Goal: Contribute content: Contribute content

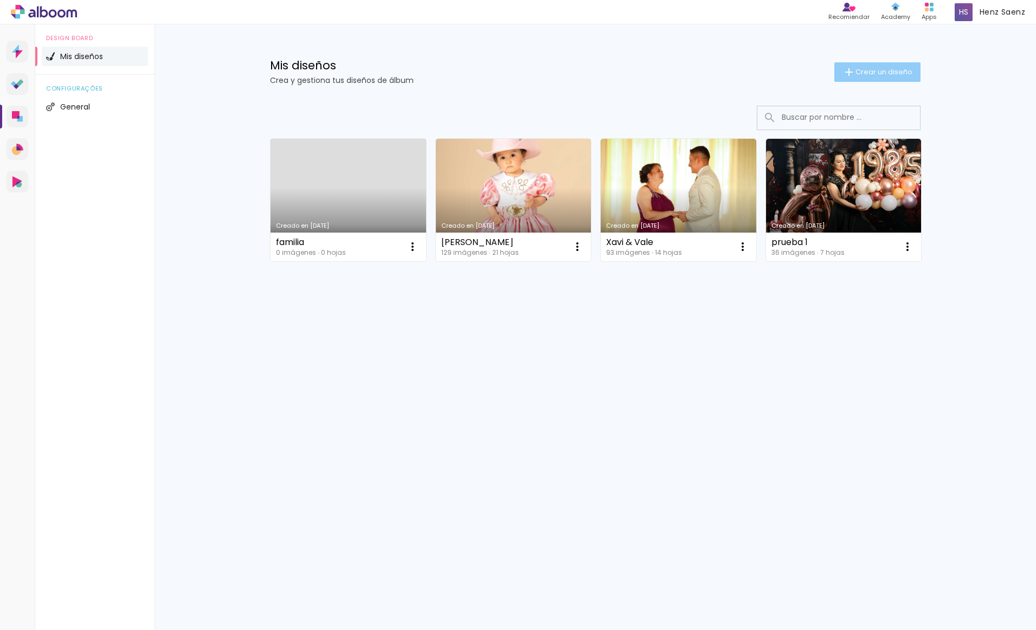
click at [890, 72] on span "Crear un diseño" at bounding box center [883, 71] width 57 height 7
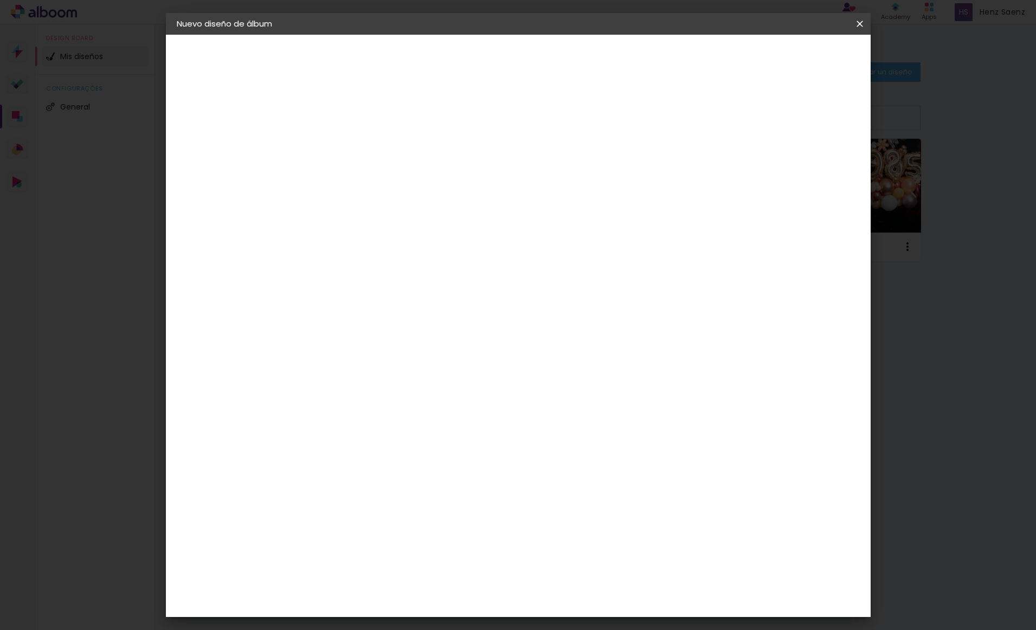
click at [354, 147] on input at bounding box center [354, 145] width 0 height 17
type input "boda [PERSON_NAME] & [PERSON_NAME]"
type paper-input "boda [PERSON_NAME] & [PERSON_NAME]"
click at [0, 0] on slot "Avanzar" at bounding box center [0, 0] width 0 height 0
click at [507, 166] on paper-item "Tamaño libre" at bounding box center [461, 165] width 92 height 24
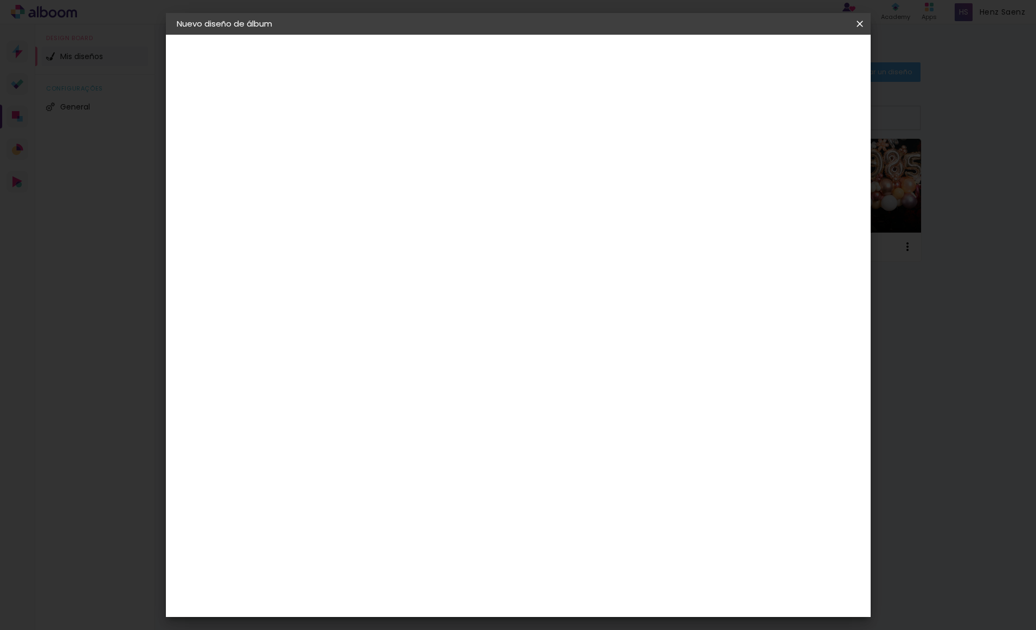
click at [398, 207] on input at bounding box center [363, 206] width 72 height 14
click at [402, 182] on paper-input-container "País de actuación [GEOGRAPHIC_DATA]" at bounding box center [362, 173] width 79 height 24
click at [390, 176] on input "[GEOGRAPHIC_DATA]" at bounding box center [358, 173] width 63 height 14
click at [402, 137] on h3 "Laboratório" at bounding box center [362, 133] width 79 height 12
click at [398, 206] on input at bounding box center [363, 206] width 72 height 14
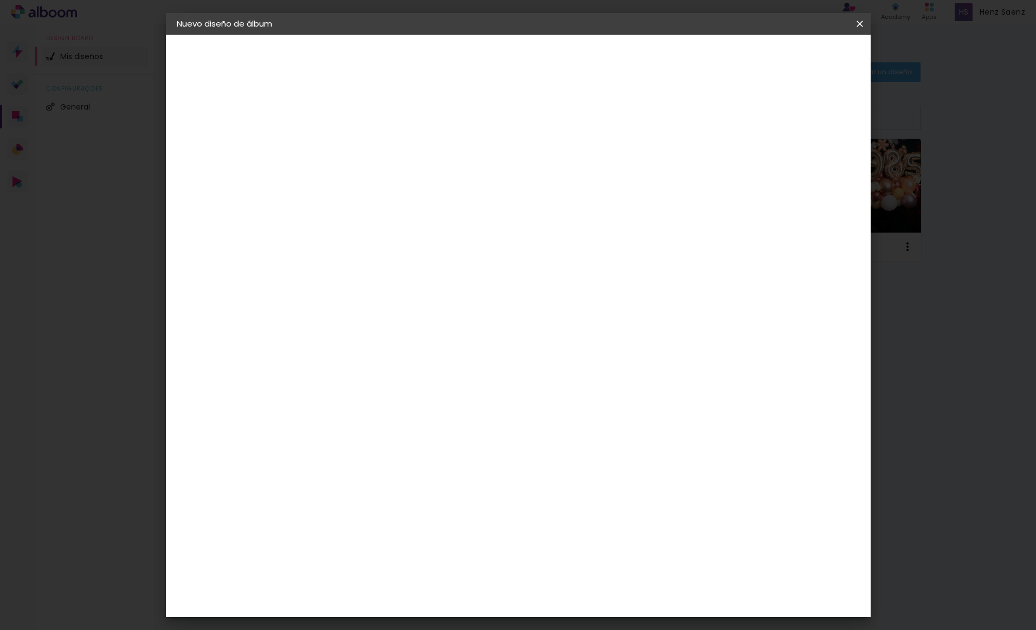
click at [501, 227] on div "Sugerir una encuadernadora" at bounding box center [465, 225] width 72 height 17
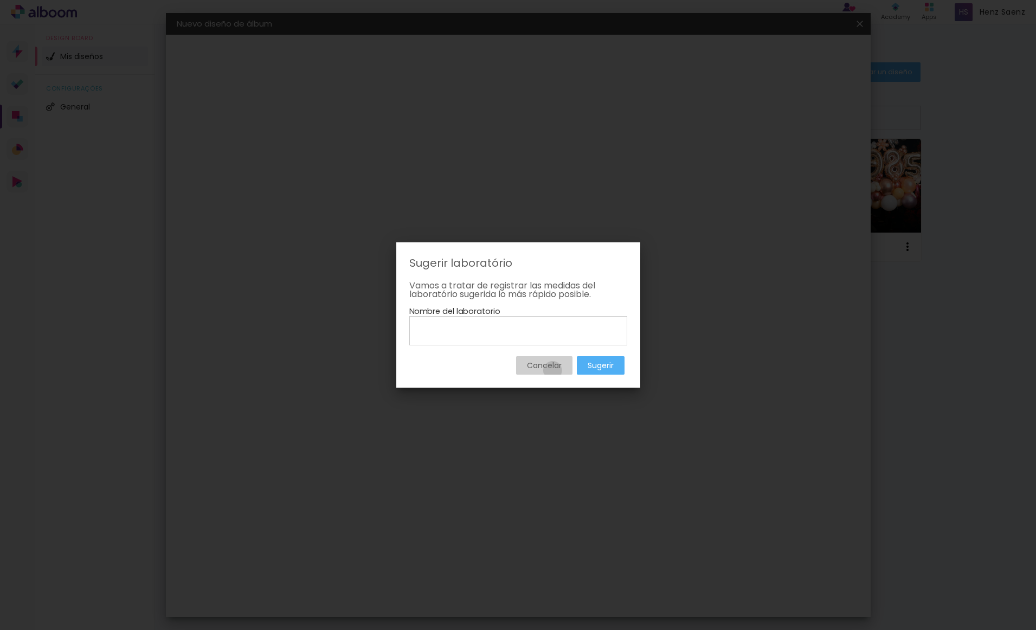
drag, startPoint x: 552, startPoint y: 371, endPoint x: 592, endPoint y: 366, distance: 40.4
click at [552, 371] on paper-button "Cancelar" at bounding box center [544, 365] width 56 height 18
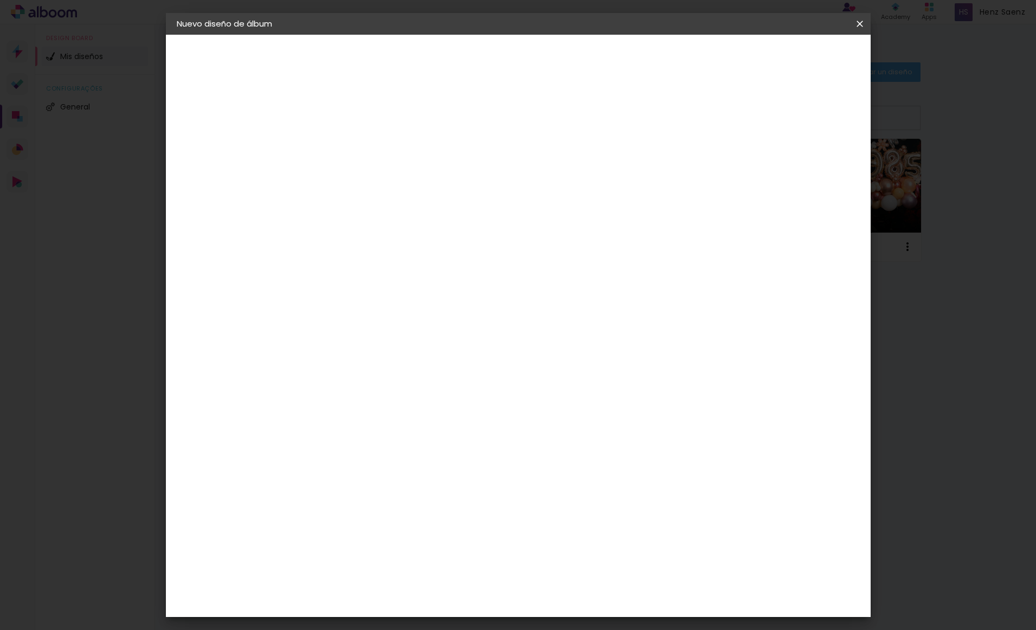
click at [507, 164] on paper-item "Tamaño libre" at bounding box center [461, 165] width 92 height 24
click at [433, 160] on iron-icon at bounding box center [426, 164] width 13 height 13
click at [402, 125] on div "Laboratório [GEOGRAPHIC_DATA] [GEOGRAPHIC_DATA] [GEOGRAPHIC_DATA] [GEOGRAPHIC_D…" at bounding box center [362, 208] width 79 height 207
click at [398, 209] on input at bounding box center [363, 206] width 72 height 14
click at [385, 244] on div "Dismafot" at bounding box center [365, 245] width 39 height 9
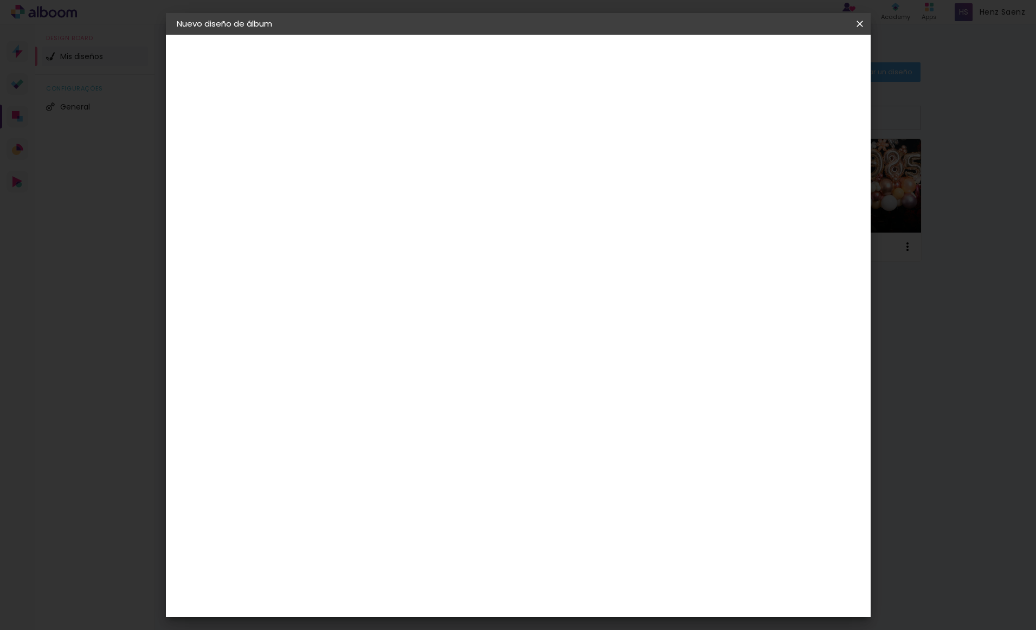
click at [507, 163] on paper-item "Tamaño libre" at bounding box center [461, 165] width 92 height 24
click at [501, 222] on div "Sugerir una encuadernadora" at bounding box center [465, 225] width 72 height 17
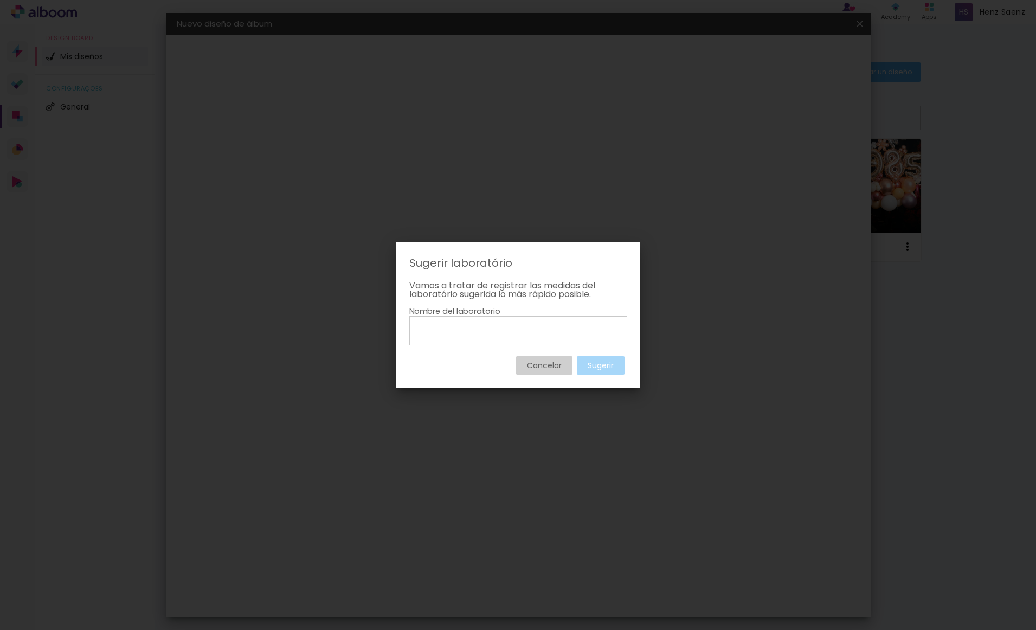
click at [566, 369] on paper-button "Cancelar" at bounding box center [544, 365] width 56 height 18
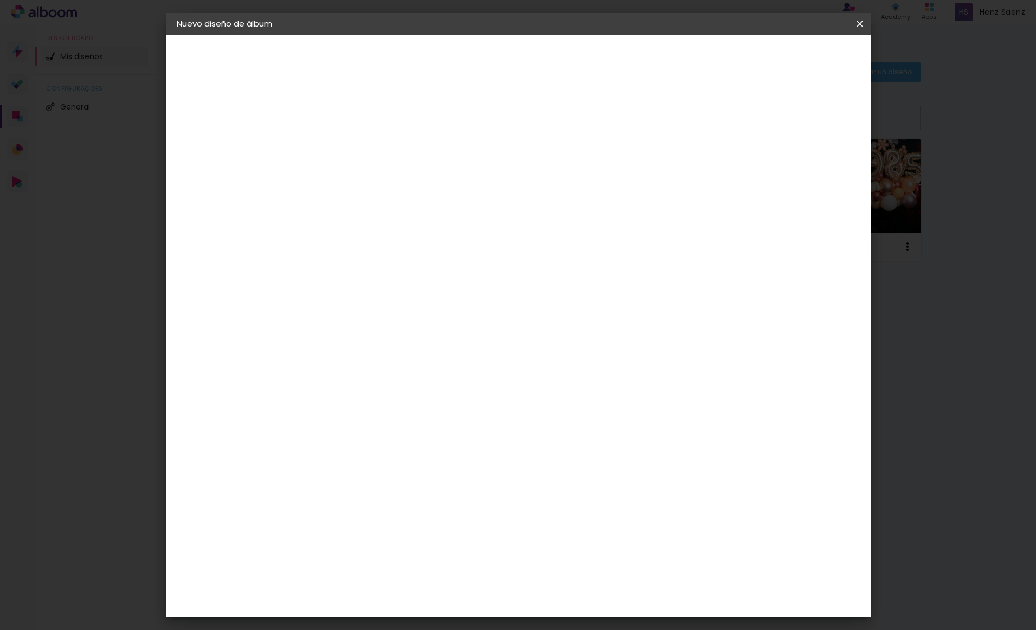
click at [402, 237] on paper-item "Dismafot" at bounding box center [362, 245] width 79 height 24
click at [402, 263] on div "M" at bounding box center [362, 266] width 79 height 14
click at [385, 243] on div "Dismafot" at bounding box center [365, 245] width 39 height 9
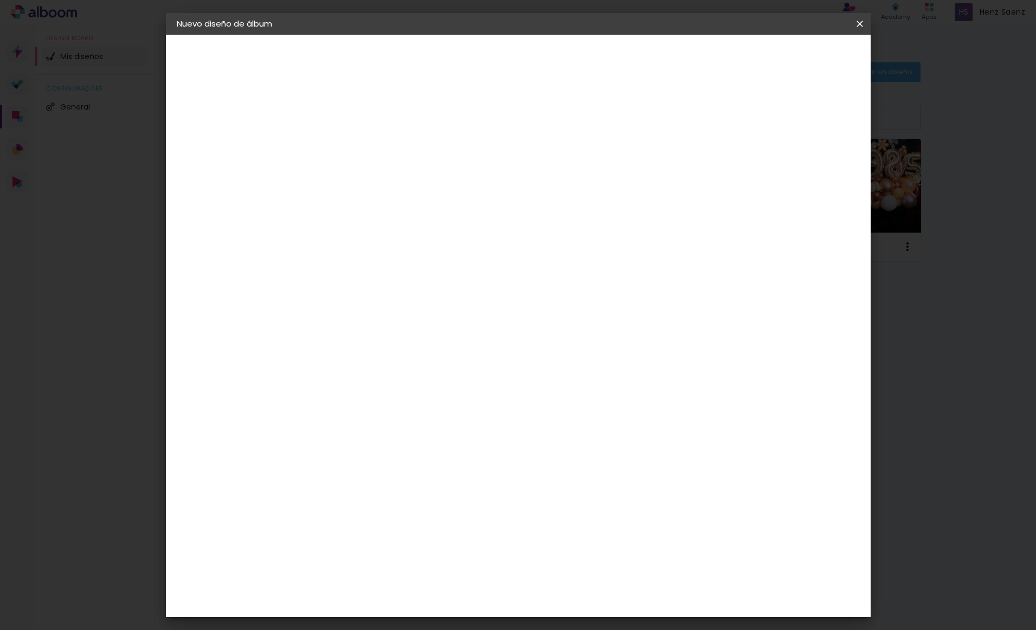
click at [507, 163] on paper-item "Tamaño libre" at bounding box center [461, 165] width 92 height 24
click at [250, 134] on iron-pages "Proveedor Elegir proveedor ..." at bounding box center [236, 134] width 119 height 22
click at [217, 160] on iron-pages "Modelo Elegir modelo ... Tamaño libre" at bounding box center [236, 158] width 119 height 22
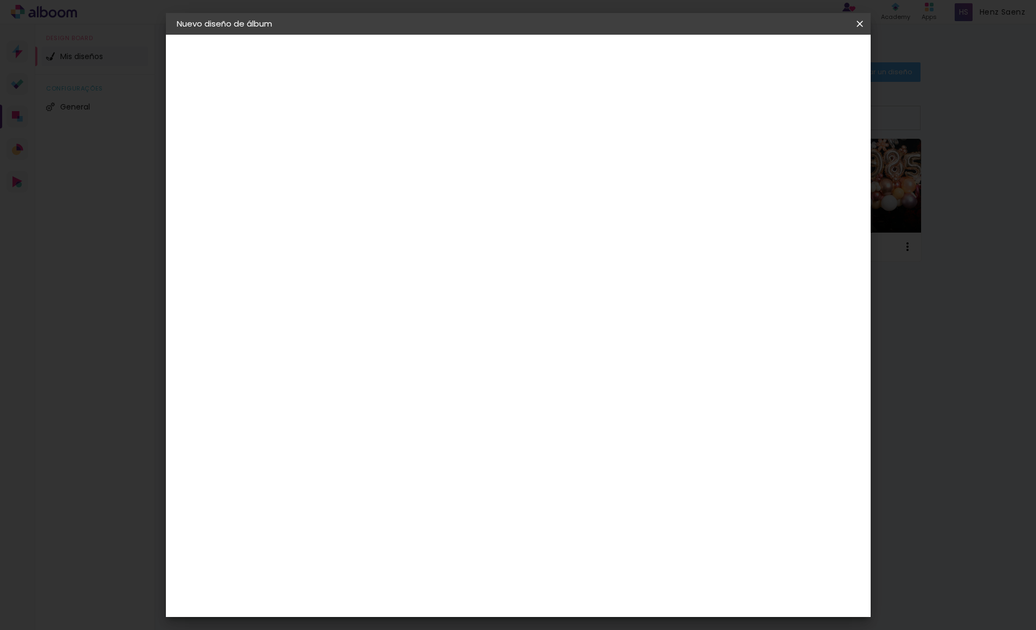
click at [507, 62] on paper-button "Avanzar" at bounding box center [481, 57] width 52 height 18
click at [477, 170] on span "30" at bounding box center [474, 169] width 18 height 16
drag, startPoint x: 481, startPoint y: 169, endPoint x: 455, endPoint y: 169, distance: 26.0
click at [455, 169] on div "30 cm" at bounding box center [480, 169] width 217 height 27
click at [473, 170] on span "30" at bounding box center [474, 169] width 18 height 16
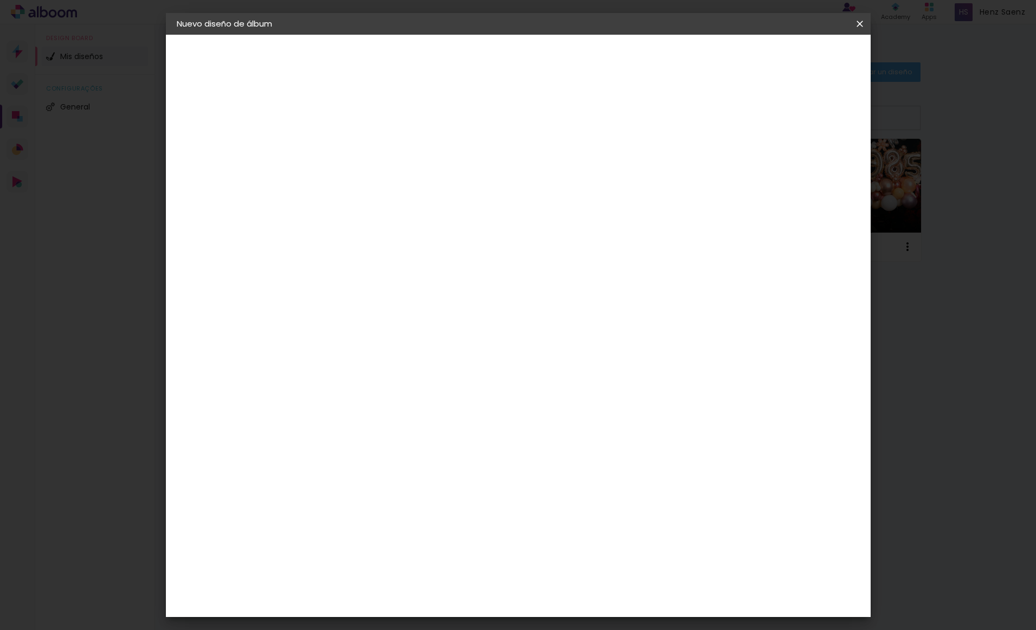
click at [480, 169] on span "30" at bounding box center [474, 169] width 18 height 16
click at [477, 172] on span "30" at bounding box center [474, 169] width 18 height 16
click at [476, 170] on span "30" at bounding box center [474, 169] width 18 height 16
type input "1"
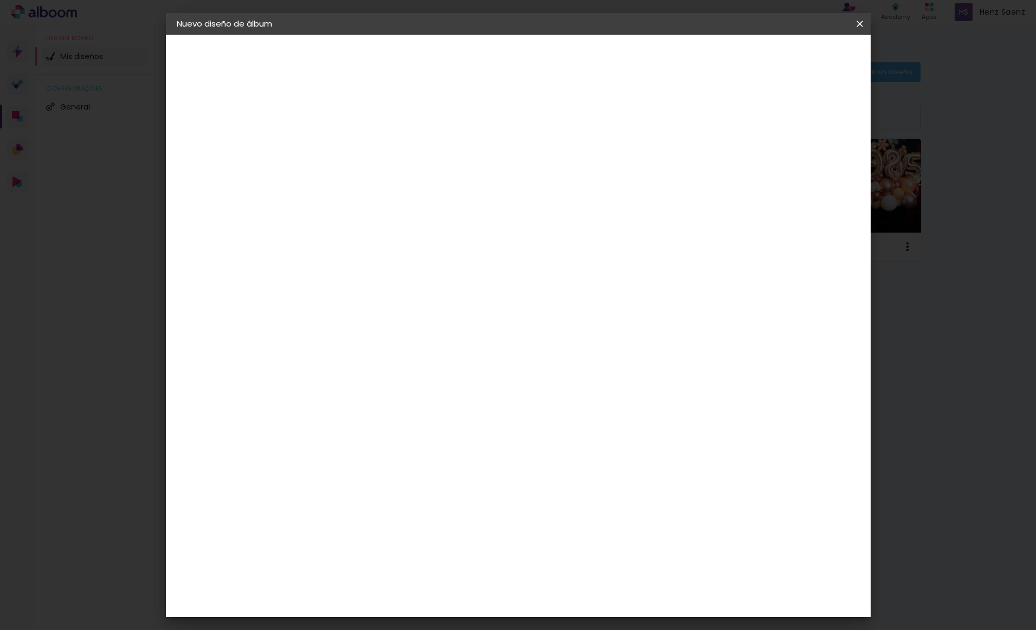
type paper-input "1"
click at [361, 127] on input "1" at bounding box center [346, 125] width 37 height 14
type input "2"
type paper-input "2"
click at [361, 120] on input "2" at bounding box center [346, 125] width 37 height 14
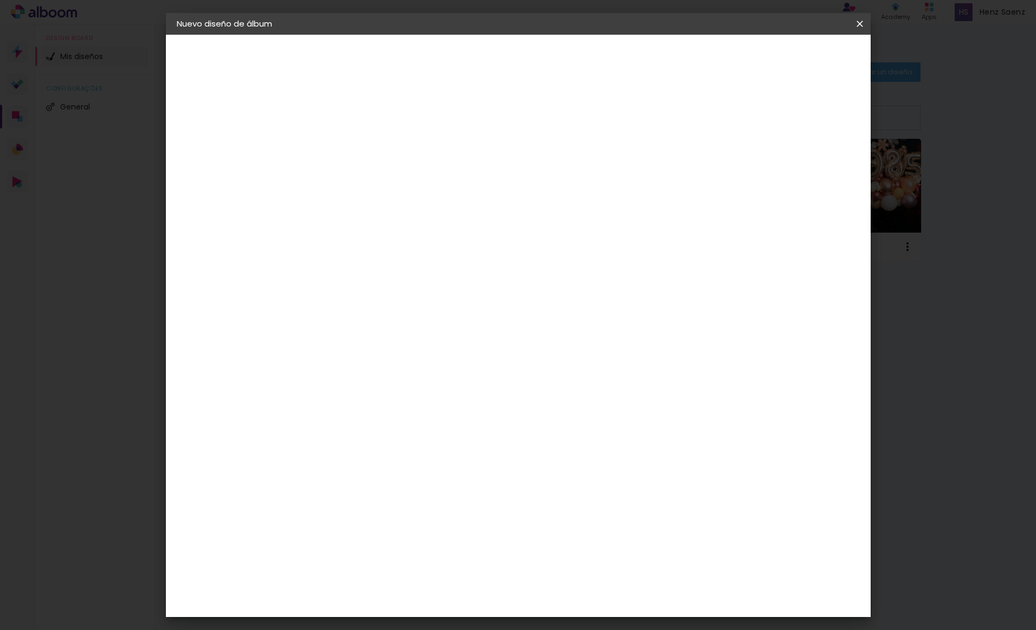
click at [232, 137] on div "Tamaño libre" at bounding box center [215, 133] width 33 height 15
click at [0, 0] on slot "Tamaño libre" at bounding box center [0, 0] width 0 height 0
click at [433, 167] on iron-icon at bounding box center [426, 164] width 13 height 13
click at [433, 166] on iron-icon at bounding box center [426, 164] width 13 height 13
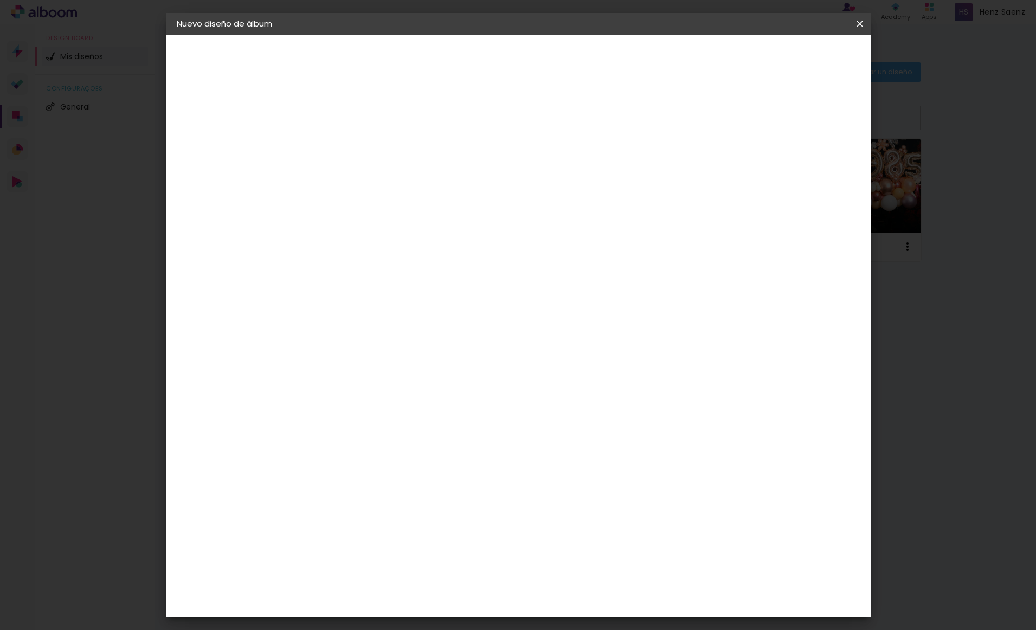
click at [433, 166] on iron-icon at bounding box center [426, 164] width 13 height 13
click at [390, 171] on input "[GEOGRAPHIC_DATA]" at bounding box center [358, 173] width 63 height 14
drag, startPoint x: 544, startPoint y: 241, endPoint x: 538, endPoint y: 240, distance: 5.4
click at [0, 0] on slot "[GEOGRAPHIC_DATA]" at bounding box center [0, 0] width 0 height 0
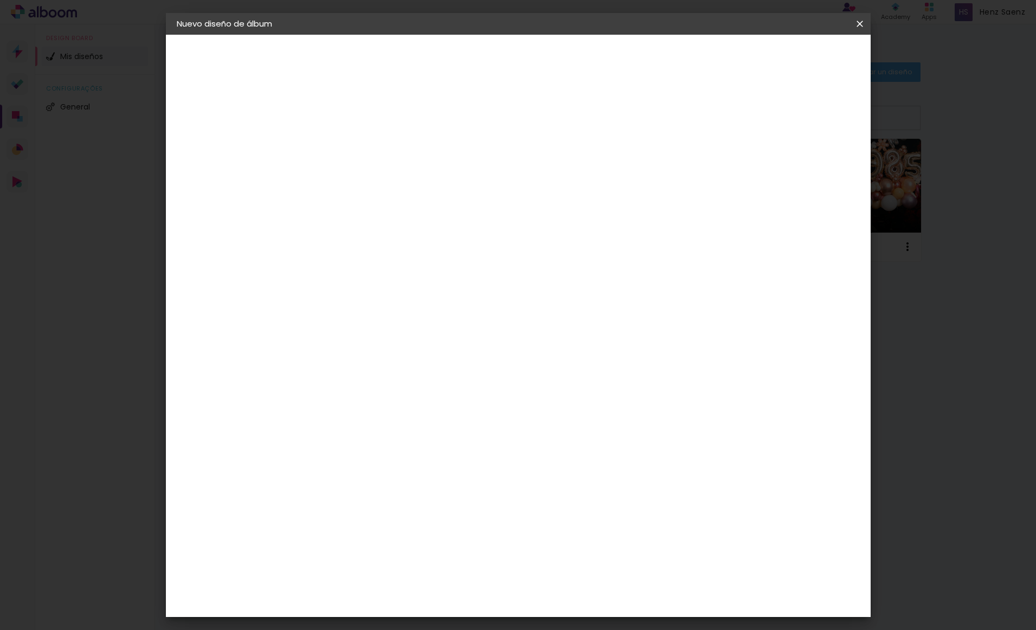
click at [398, 209] on input at bounding box center [363, 206] width 72 height 14
type input "d"
type paper-input "d"
click at [385, 241] on div "Dismafot" at bounding box center [365, 245] width 39 height 9
click at [402, 250] on paper-item "Dismafot" at bounding box center [362, 245] width 79 height 24
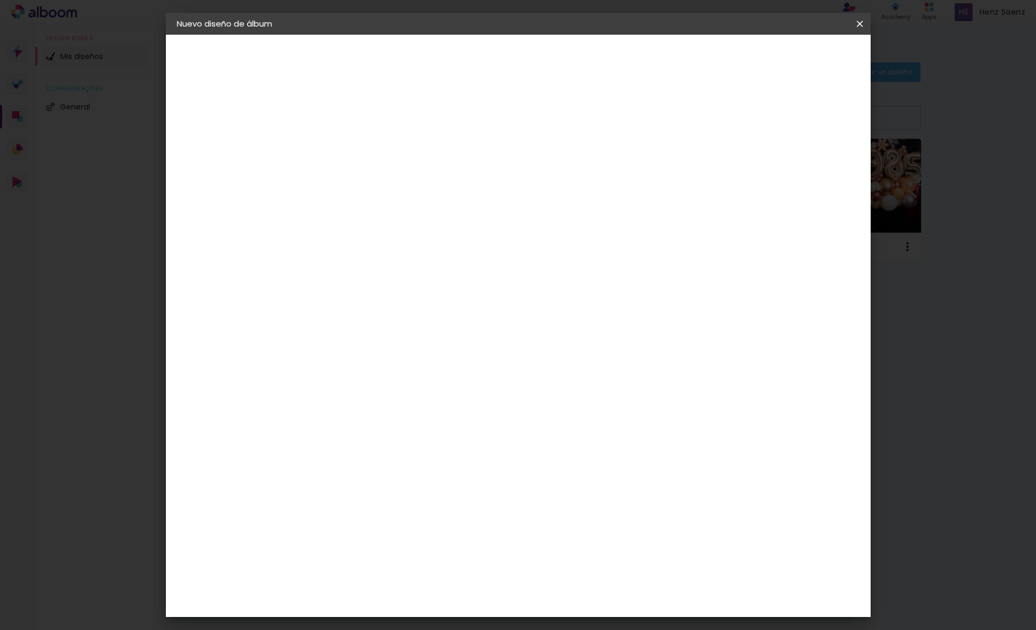
click at [0, 0] on slot "Avanzar" at bounding box center [0, 0] width 0 height 0
click at [396, 180] on input "text" at bounding box center [375, 188] width 42 height 17
click at [624, 180] on paper-item "Libro foto laminada" at bounding box center [588, 180] width 217 height 22
type input "Libro foto laminada"
click at [427, 350] on span "25 × 25" at bounding box center [402, 364] width 50 height 29
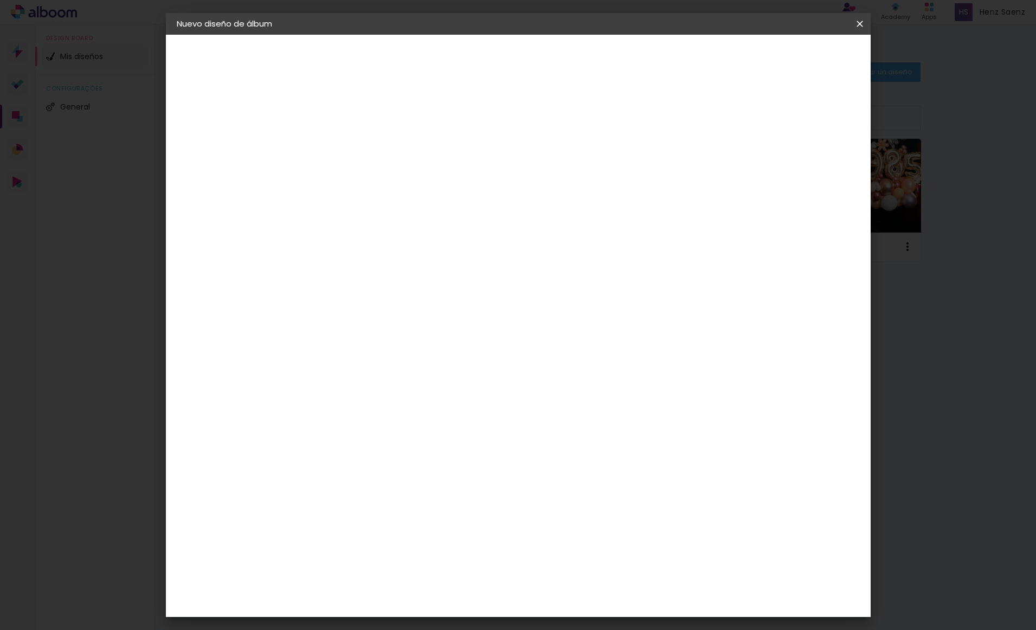
click at [0, 0] on slot "Avanzar" at bounding box center [0, 0] width 0 height 0
click at [737, 117] on div at bounding box center [733, 117] width 10 height 10
type paper-checkbox "on"
click at [737, 117] on div at bounding box center [733, 117] width 10 height 10
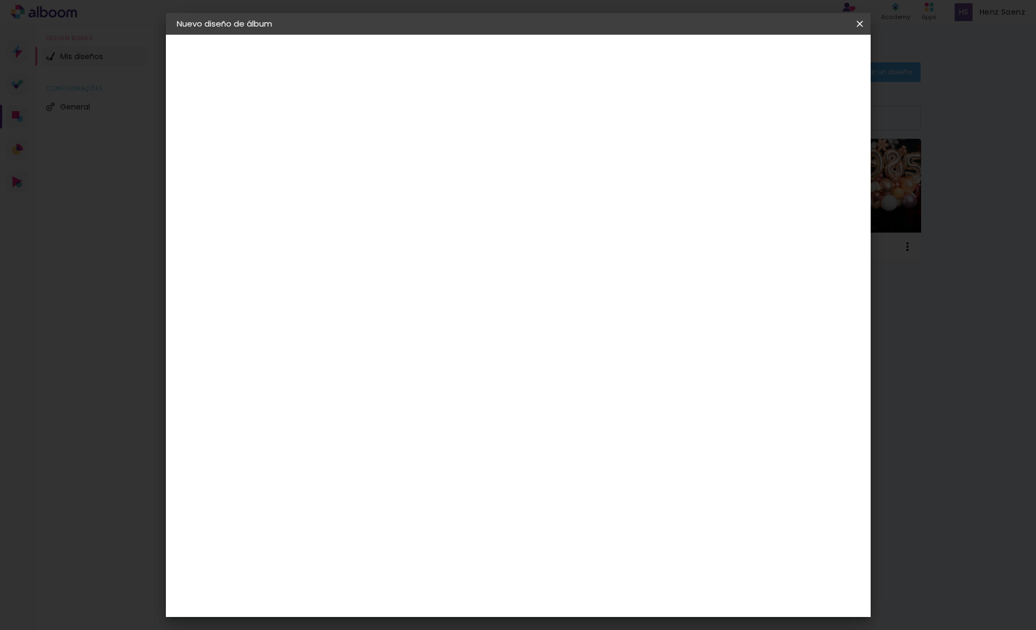
click at [800, 55] on span "Empezar diseño" at bounding box center [770, 58] width 60 height 8
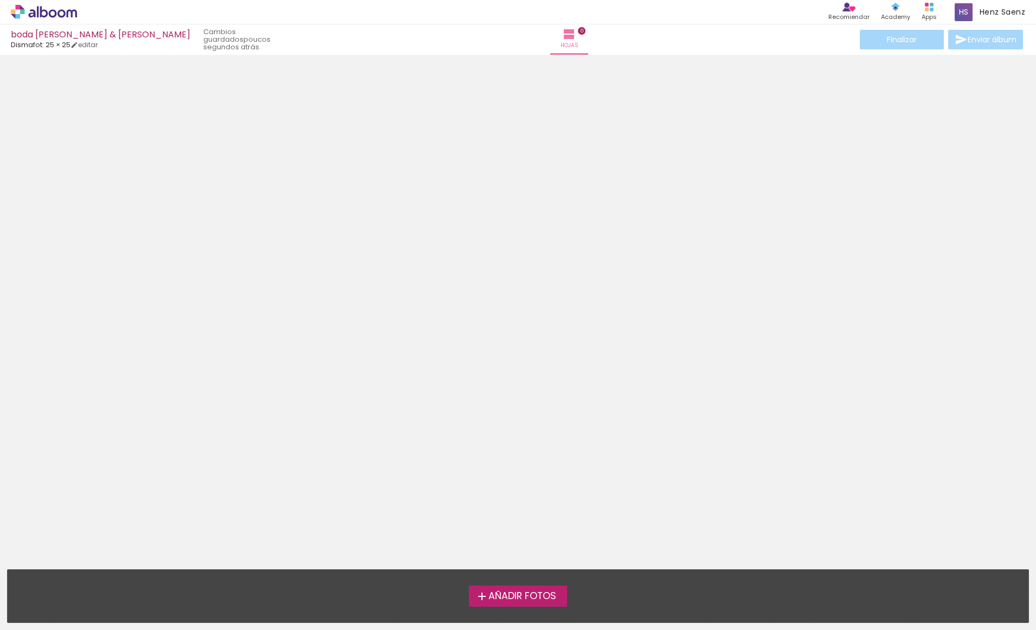
click at [506, 597] on span "Añadir Fotos" at bounding box center [522, 596] width 68 height 10
click at [0, 0] on input "file" at bounding box center [0, 0] width 0 height 0
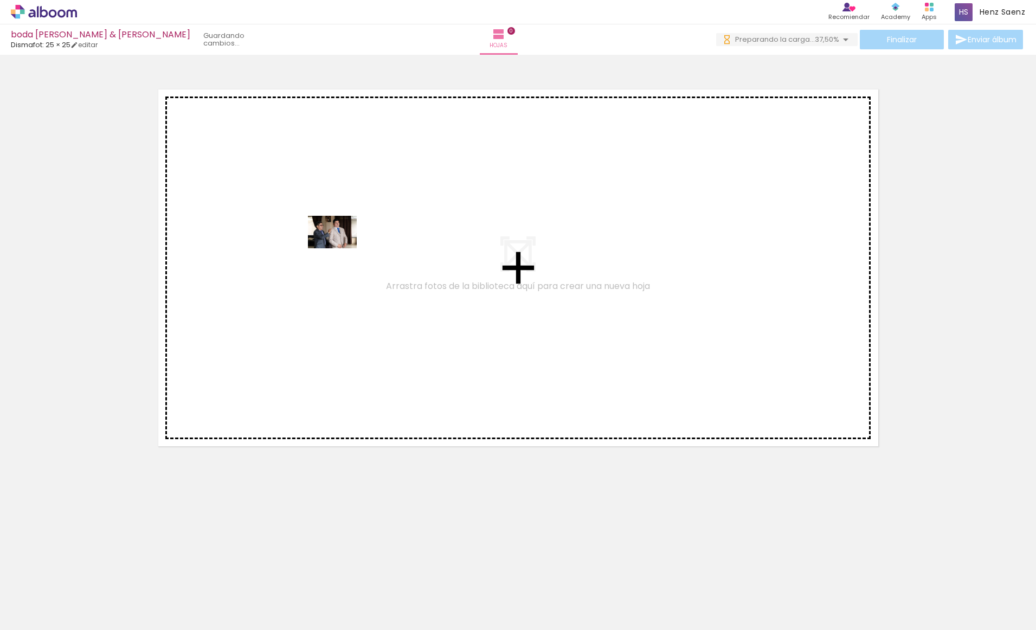
drag, startPoint x: 117, startPoint y: 587, endPoint x: 340, endPoint y: 248, distance: 405.6
click at [340, 248] on quentale-workspace at bounding box center [518, 315] width 1036 height 630
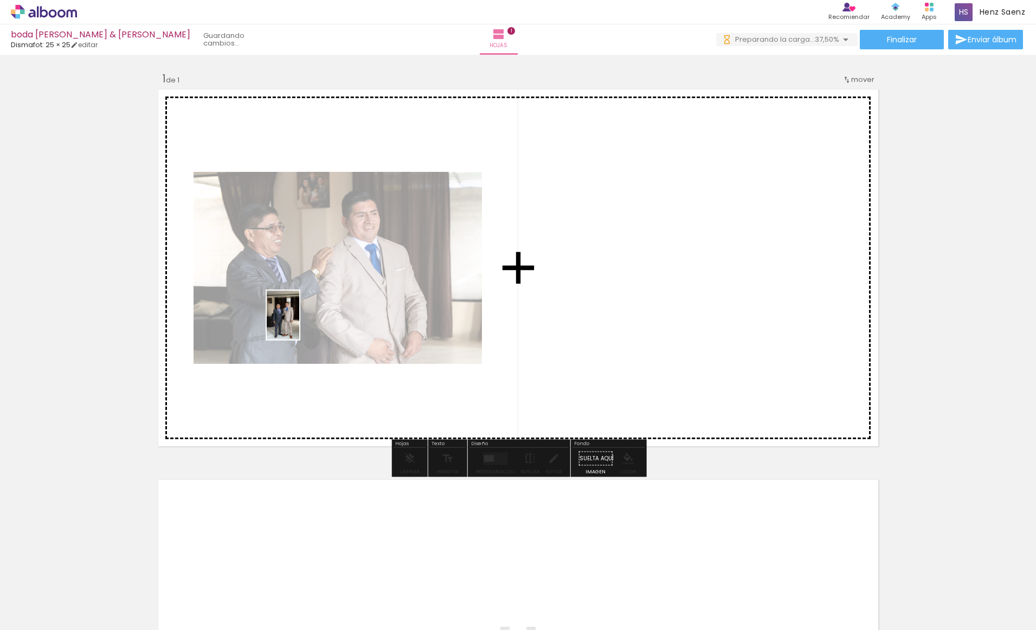
drag, startPoint x: 178, startPoint y: 598, endPoint x: 299, endPoint y: 323, distance: 300.4
click at [299, 323] on quentale-workspace at bounding box center [518, 315] width 1036 height 630
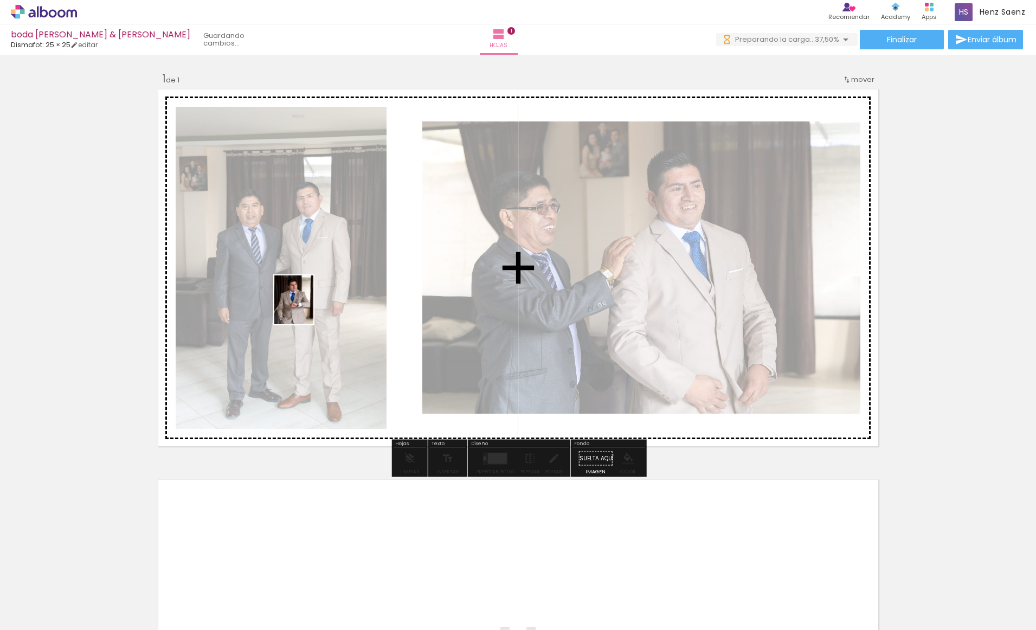
drag, startPoint x: 242, startPoint y: 587, endPoint x: 307, endPoint y: 308, distance: 286.5
click at [307, 308] on quentale-workspace at bounding box center [518, 315] width 1036 height 630
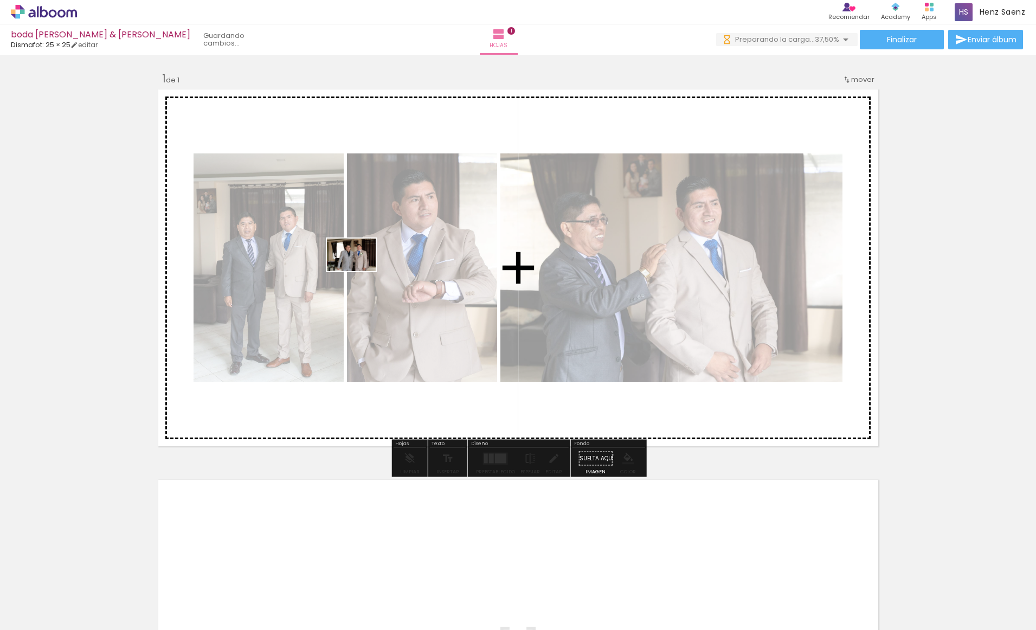
drag, startPoint x: 318, startPoint y: 535, endPoint x: 359, endPoint y: 270, distance: 268.2
click at [359, 271] on quentale-workspace at bounding box center [518, 315] width 1036 height 630
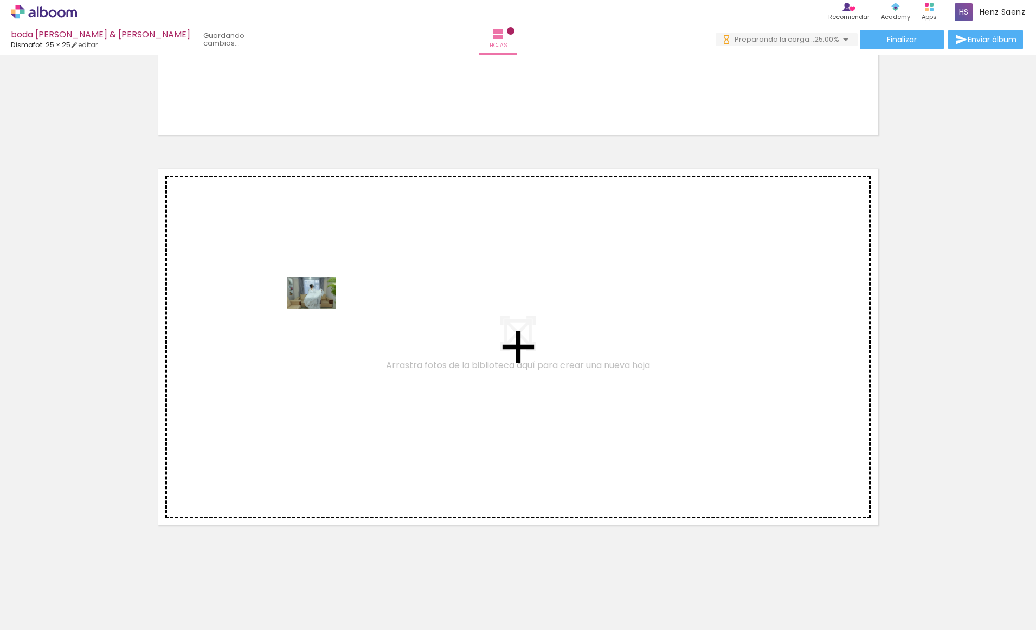
click at [320, 309] on quentale-workspace at bounding box center [518, 315] width 1036 height 630
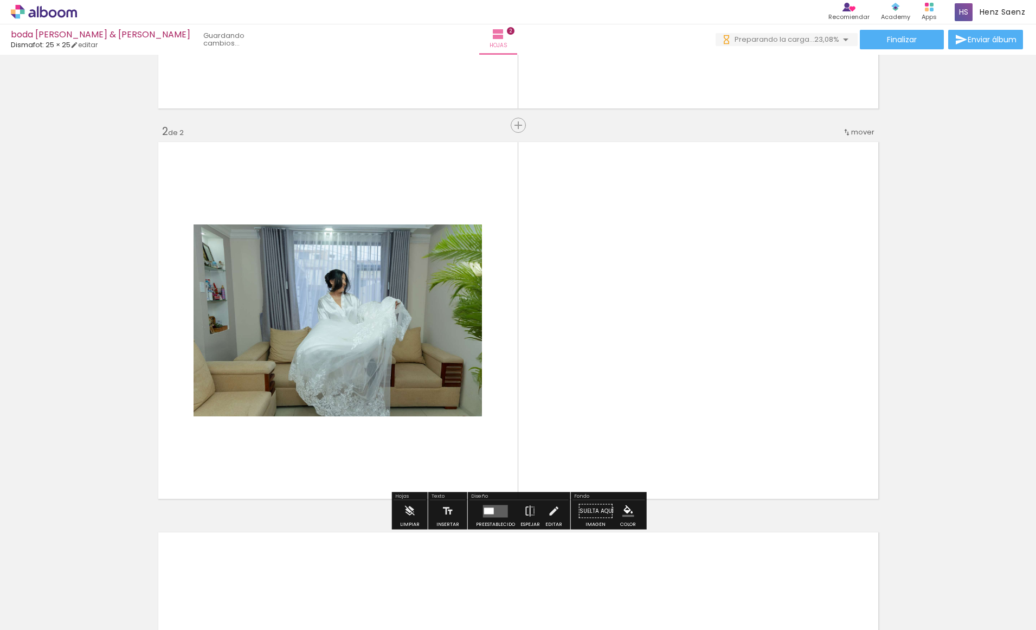
scroll to position [350, 0]
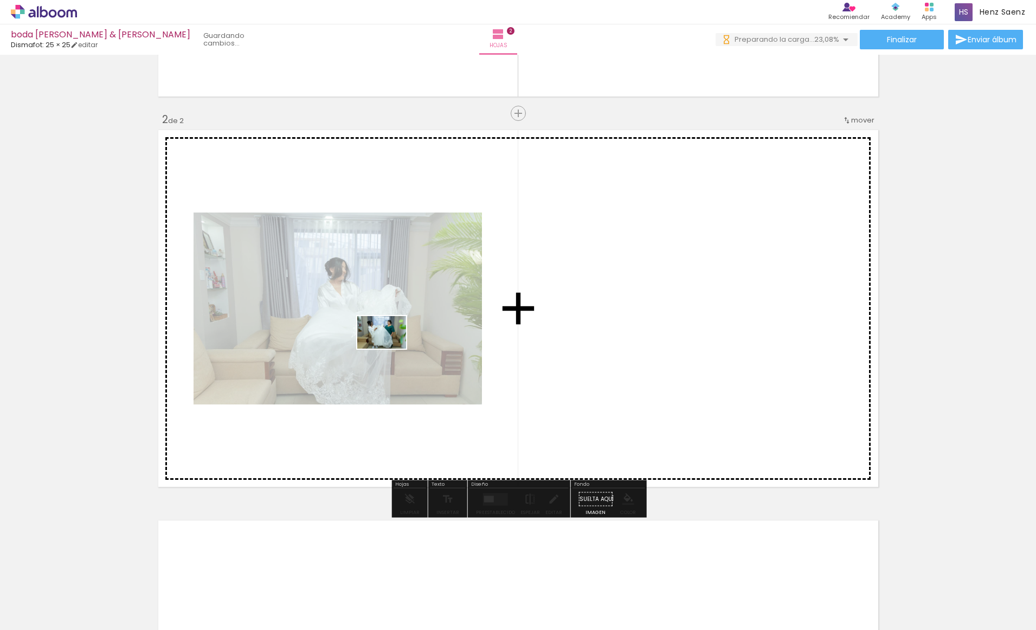
drag, startPoint x: 391, startPoint y: 590, endPoint x: 399, endPoint y: 374, distance: 216.4
click at [389, 348] on quentale-workspace at bounding box center [518, 315] width 1036 height 630
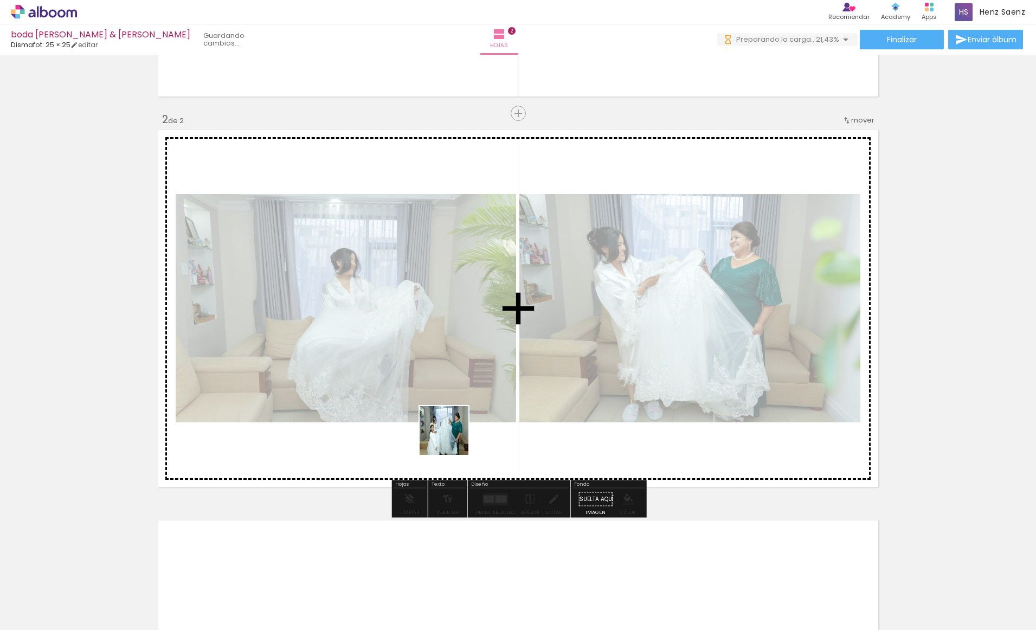
drag, startPoint x: 442, startPoint y: 588, endPoint x: 443, endPoint y: 325, distance: 262.8
click at [443, 325] on quentale-workspace at bounding box center [518, 315] width 1036 height 630
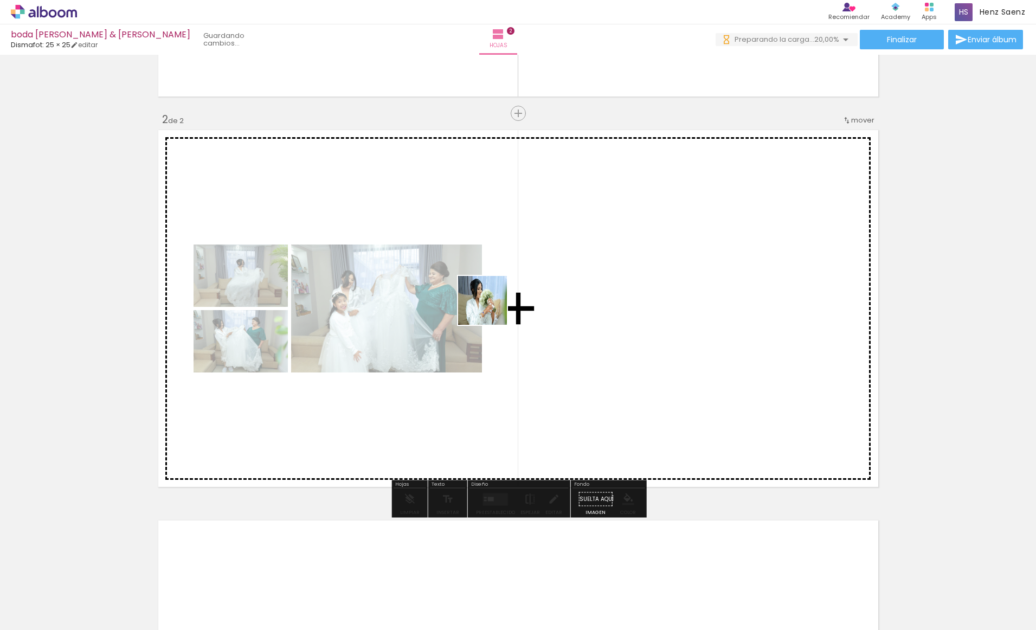
drag, startPoint x: 499, startPoint y: 604, endPoint x: 512, endPoint y: 346, distance: 258.8
click at [490, 308] on quentale-workspace at bounding box center [518, 315] width 1036 height 630
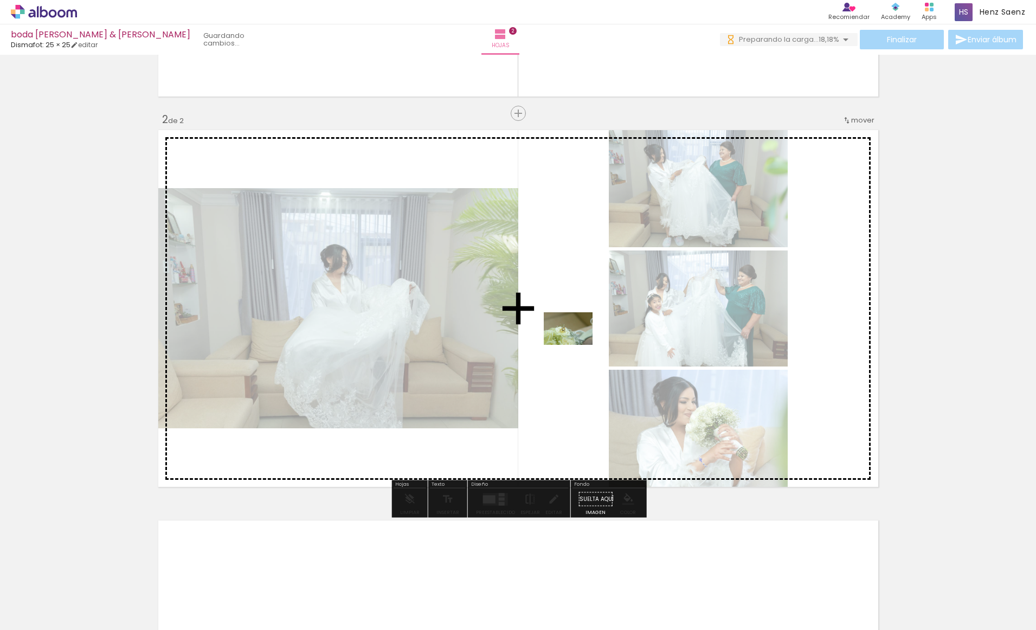
drag, startPoint x: 574, startPoint y: 600, endPoint x: 576, endPoint y: 345, distance: 255.2
click at [576, 345] on quentale-workspace at bounding box center [518, 315] width 1036 height 630
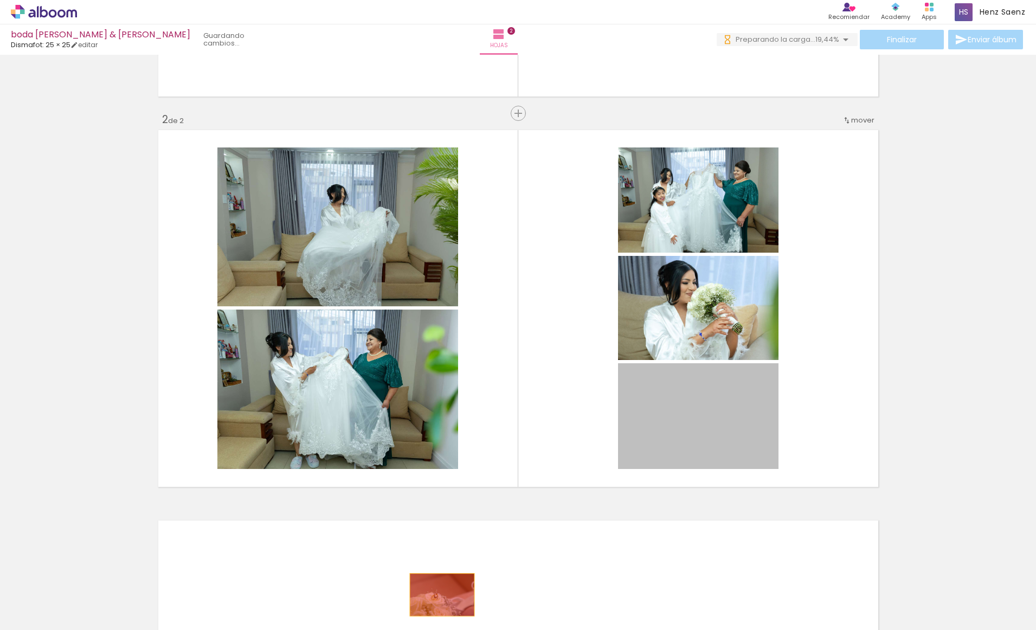
drag, startPoint x: 697, startPoint y: 416, endPoint x: 441, endPoint y: 594, distance: 311.9
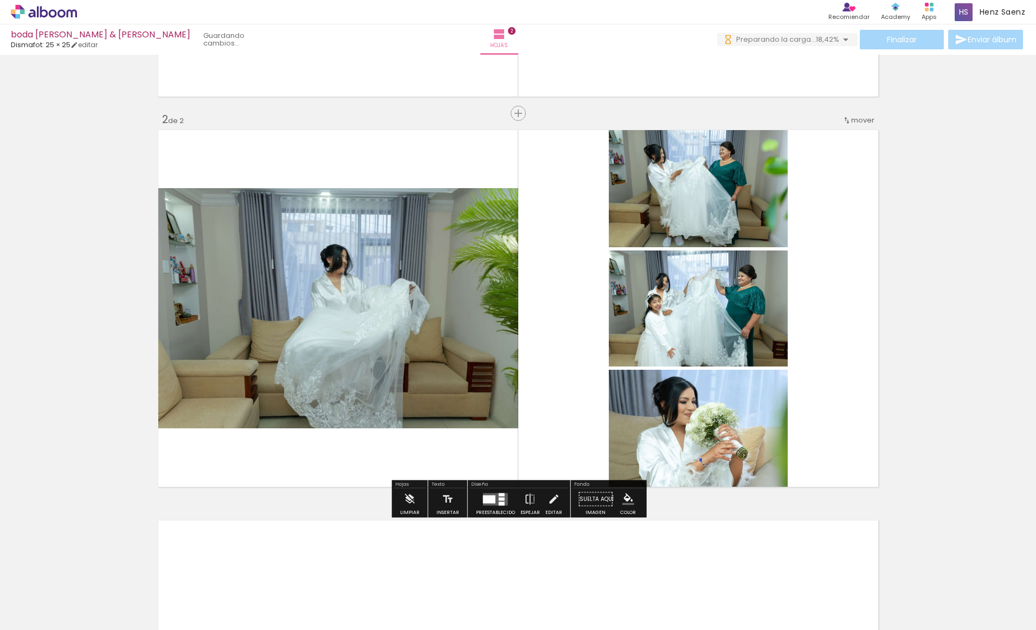
scroll to position [0, 0]
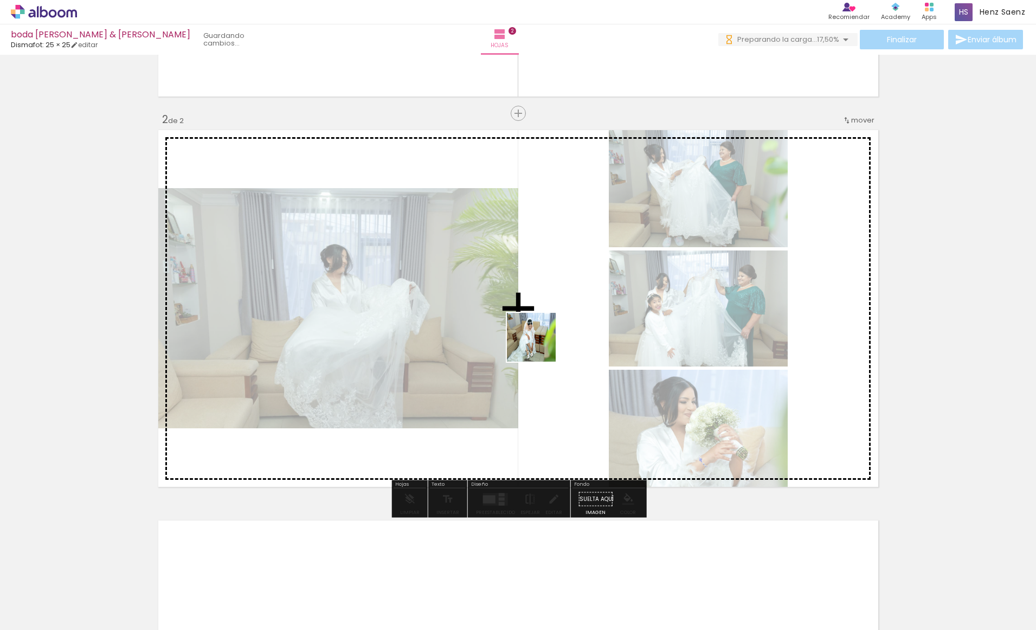
drag, startPoint x: 611, startPoint y: 553, endPoint x: 539, endPoint y: 346, distance: 219.0
click at [539, 345] on quentale-workspace at bounding box center [518, 315] width 1036 height 630
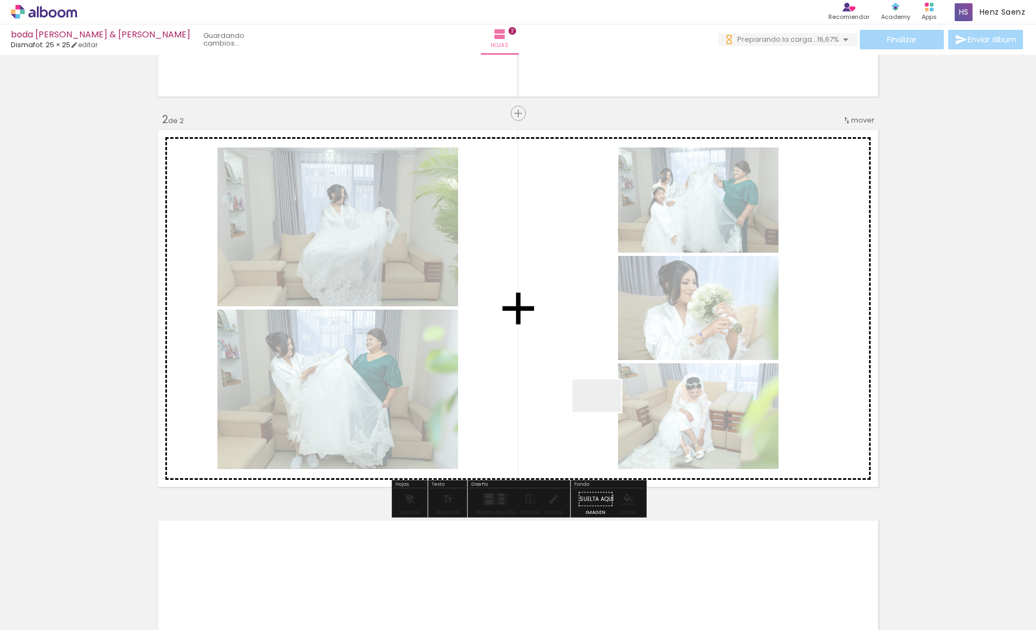
click at [561, 331] on quentale-workspace at bounding box center [518, 315] width 1036 height 630
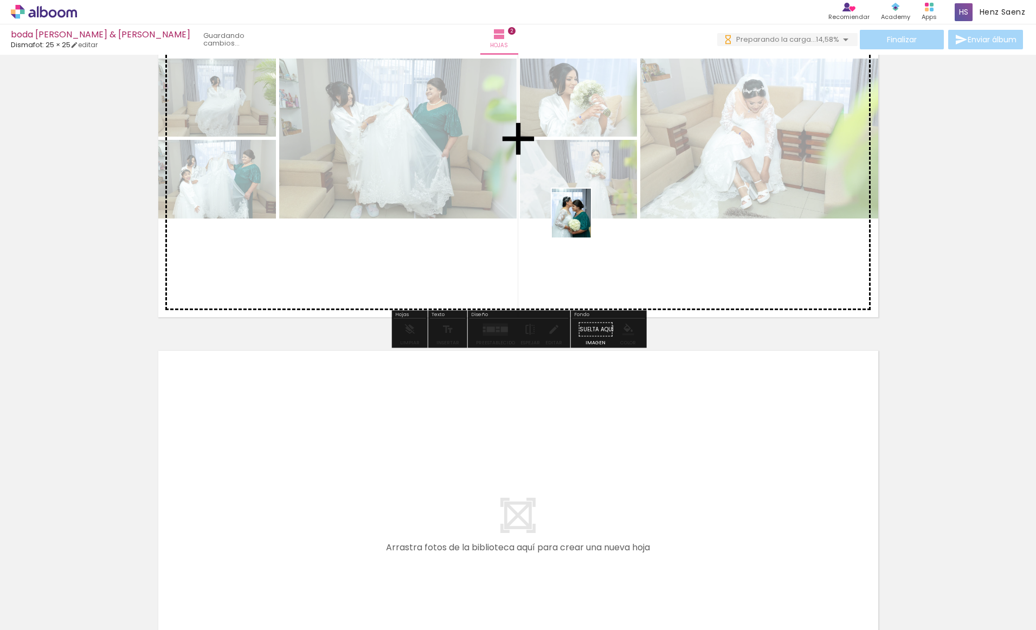
drag, startPoint x: 745, startPoint y: 590, endPoint x: 584, endPoint y: 223, distance: 400.6
click at [584, 223] on quentale-workspace at bounding box center [518, 315] width 1036 height 630
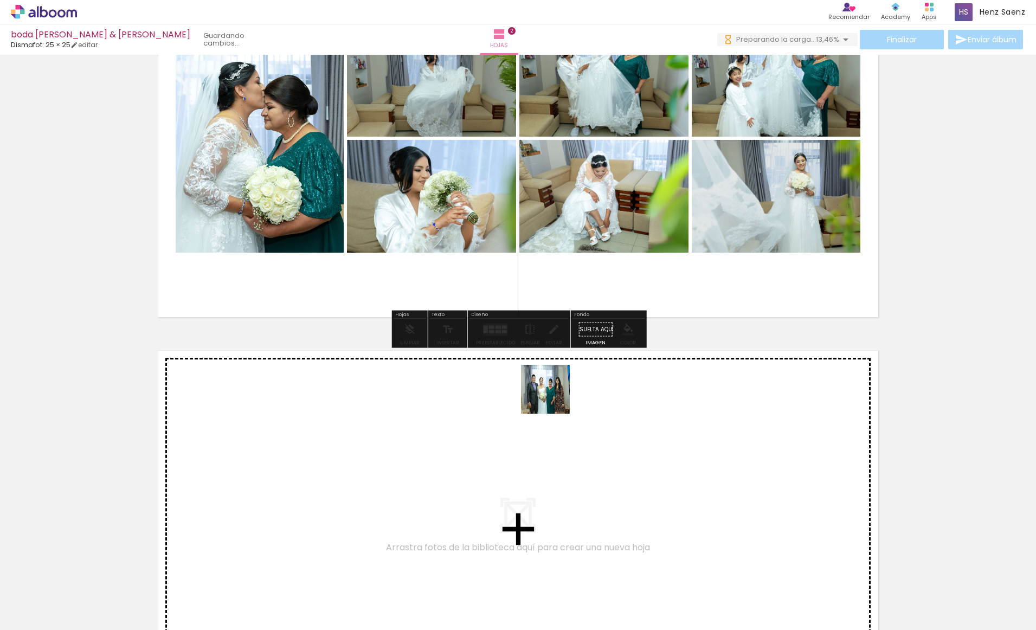
drag, startPoint x: 742, startPoint y: 533, endPoint x: 553, endPoint y: 397, distance: 232.2
click at [553, 397] on quentale-workspace at bounding box center [518, 315] width 1036 height 630
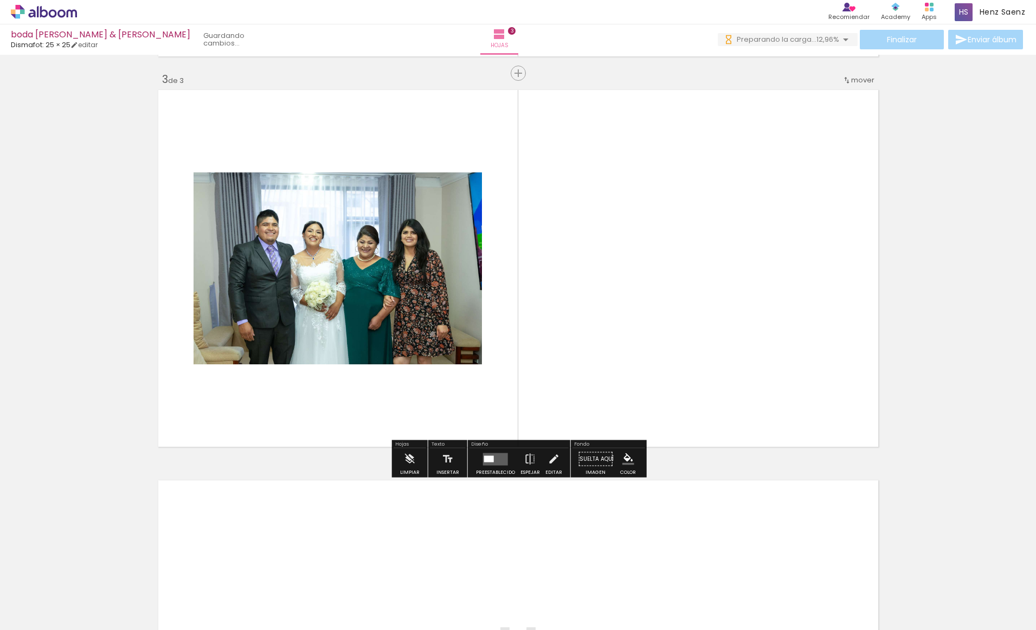
scroll to position [791, 0]
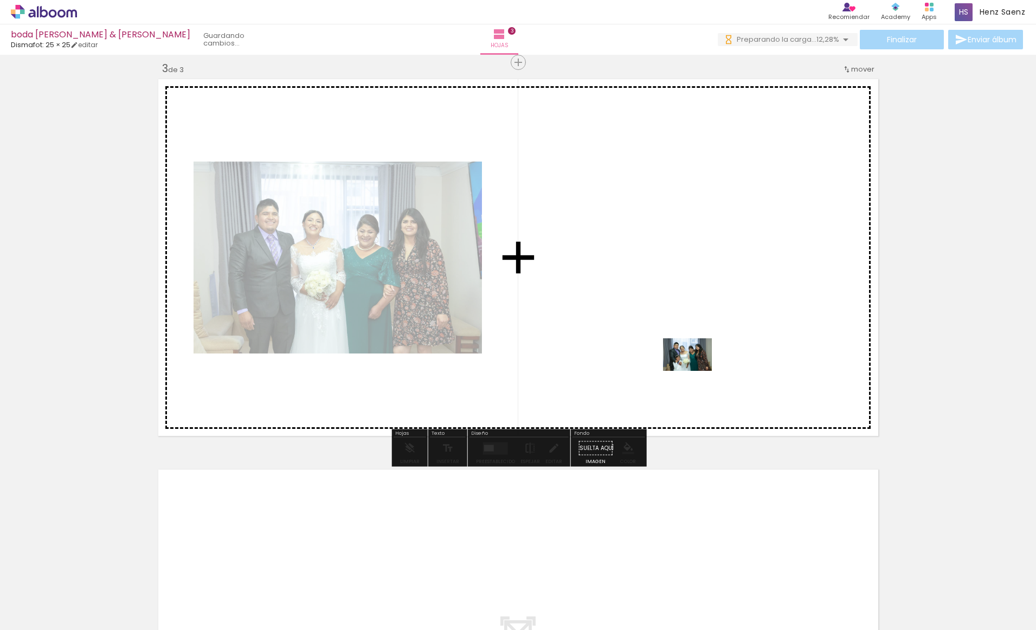
drag, startPoint x: 863, startPoint y: 584, endPoint x: 695, endPoint y: 371, distance: 271.7
click at [695, 371] on quentale-workspace at bounding box center [518, 315] width 1036 height 630
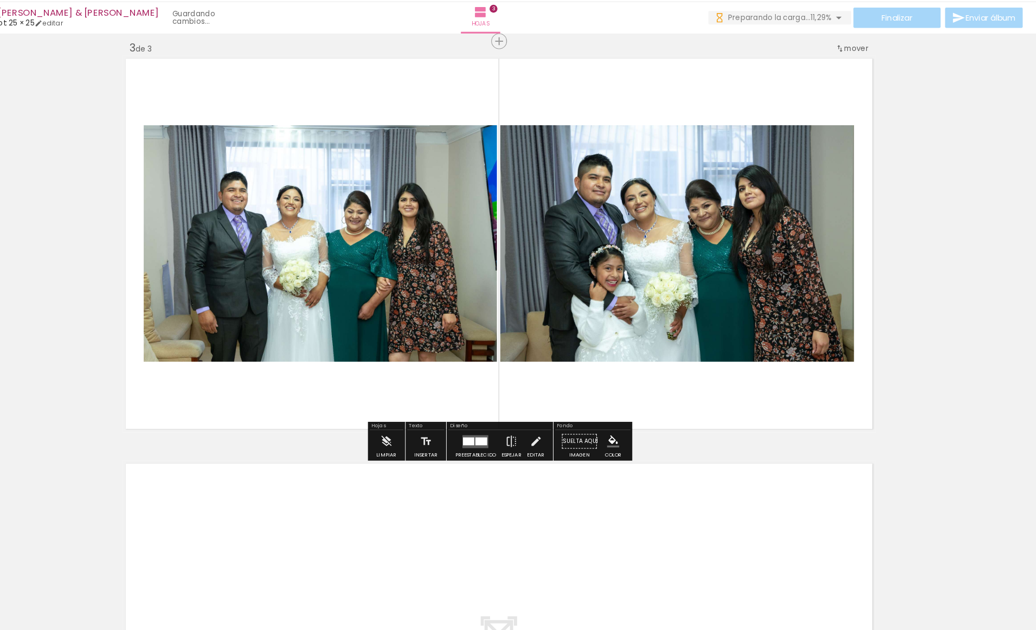
scroll to position [0, 0]
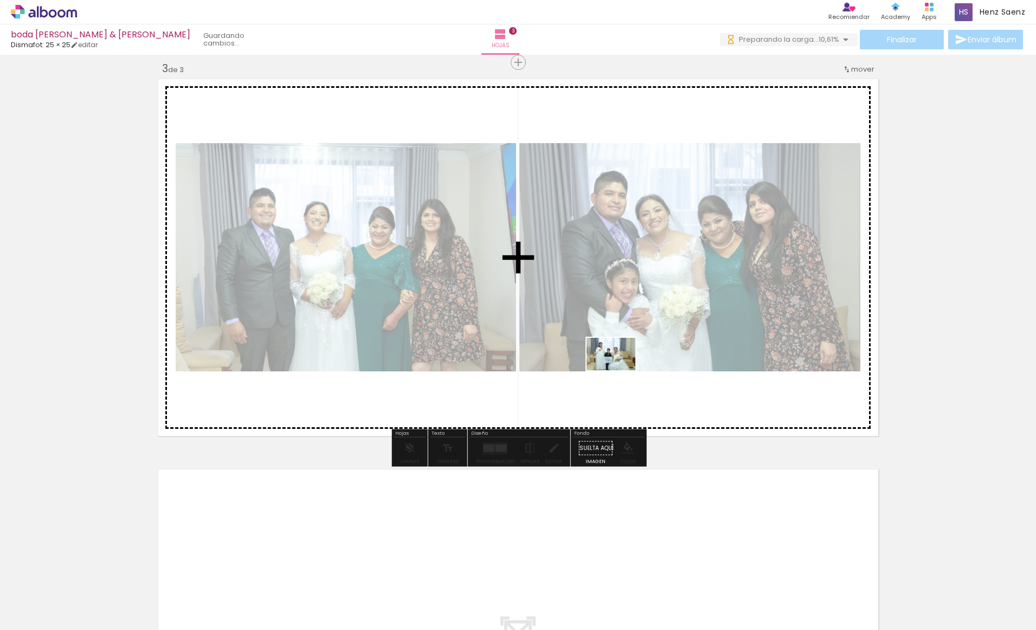
drag, startPoint x: 634, startPoint y: 533, endPoint x: 619, endPoint y: 371, distance: 163.3
click at [619, 370] on quentale-workspace at bounding box center [518, 315] width 1036 height 630
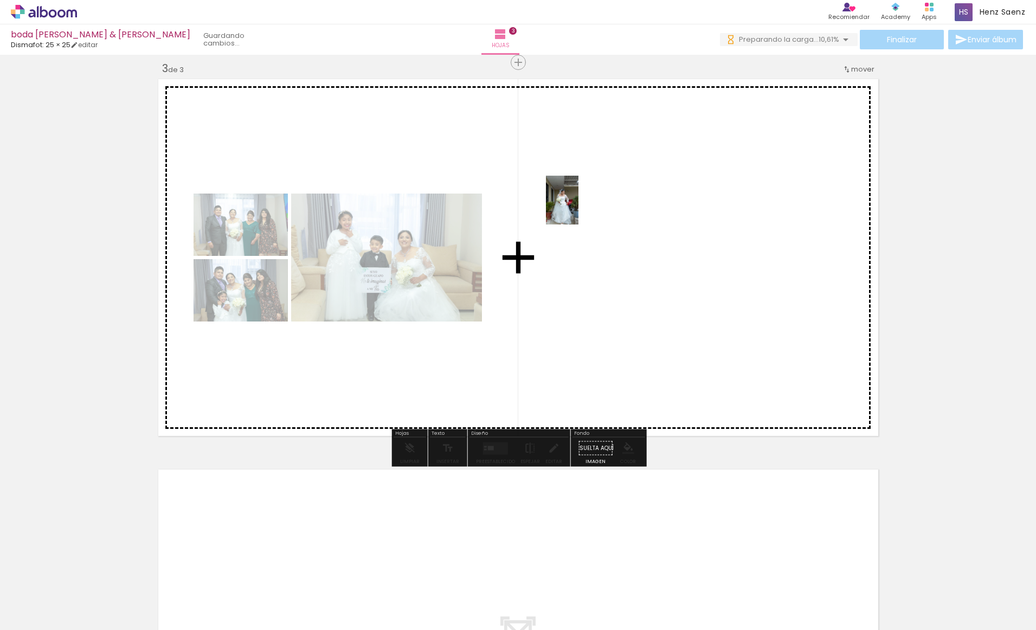
drag, startPoint x: 710, startPoint y: 593, endPoint x: 587, endPoint y: 214, distance: 398.9
click at [578, 208] on quentale-workspace at bounding box center [518, 315] width 1036 height 630
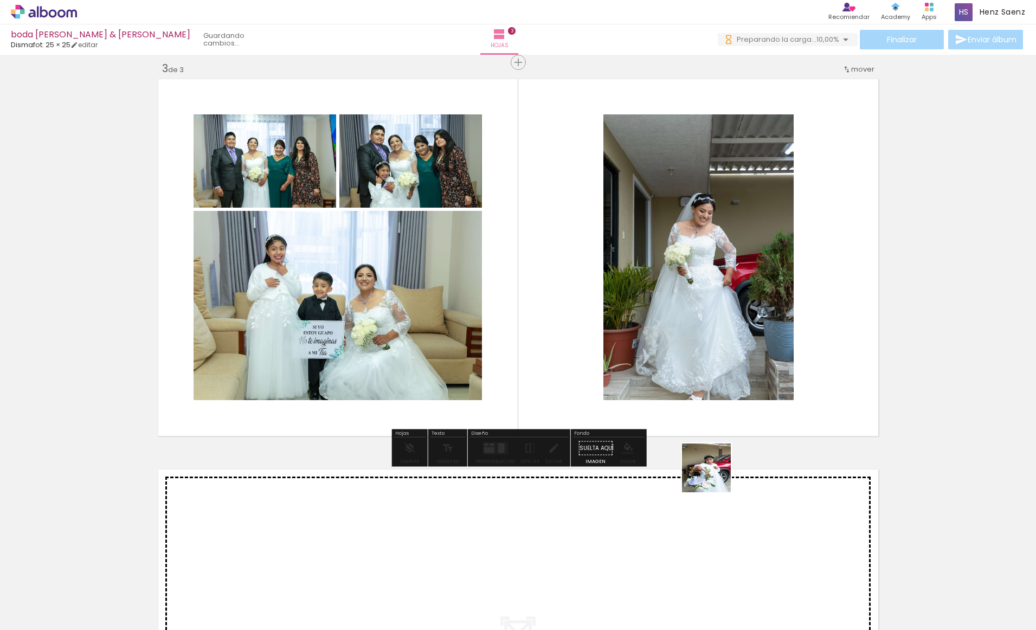
drag, startPoint x: 753, startPoint y: 565, endPoint x: 659, endPoint y: 352, distance: 232.7
click at [659, 353] on quentale-workspace at bounding box center [518, 315] width 1036 height 630
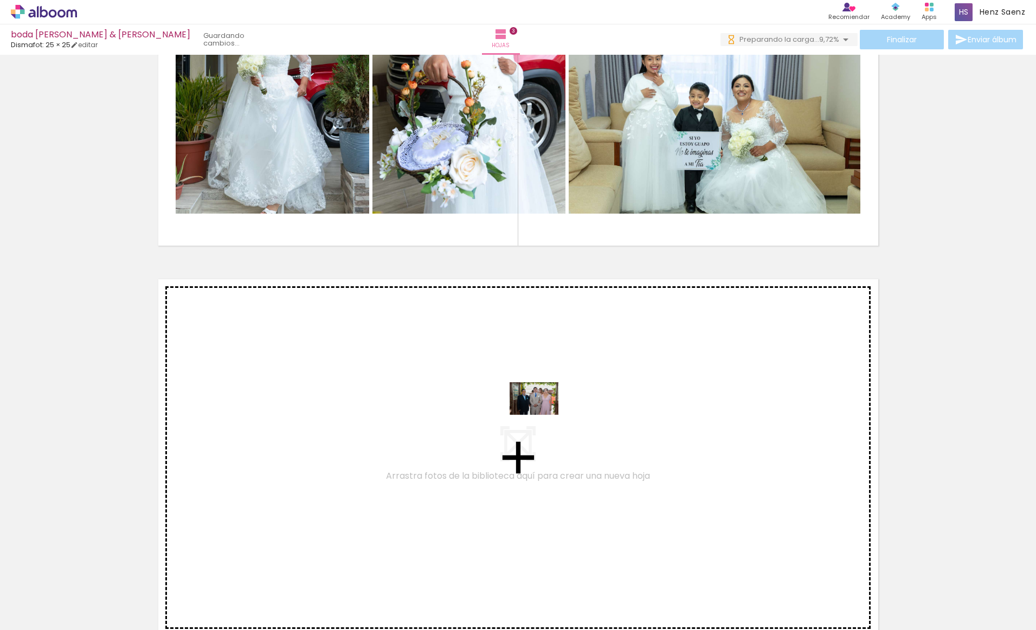
drag, startPoint x: 829, startPoint y: 598, endPoint x: 542, endPoint y: 414, distance: 340.5
click at [542, 414] on quentale-workspace at bounding box center [518, 315] width 1036 height 630
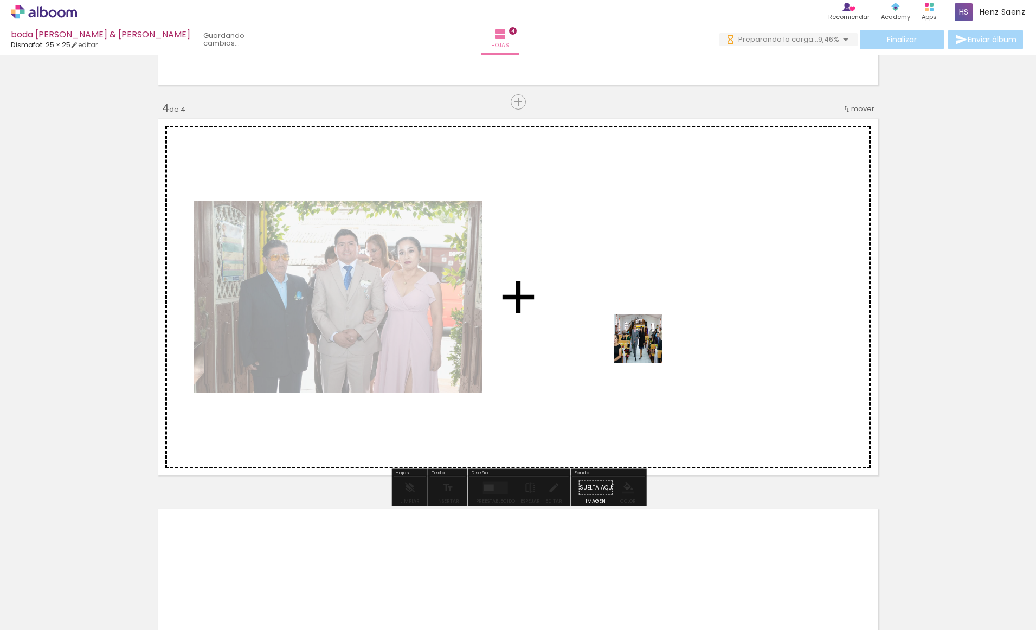
drag, startPoint x: 890, startPoint y: 592, endPoint x: 645, endPoint y: 345, distance: 348.3
click at [645, 345] on quentale-workspace at bounding box center [518, 315] width 1036 height 630
